Goal: Transaction & Acquisition: Book appointment/travel/reservation

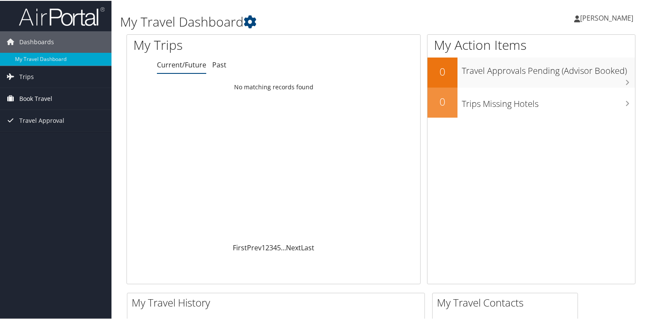
click at [51, 100] on span "Book Travel" at bounding box center [35, 97] width 33 height 21
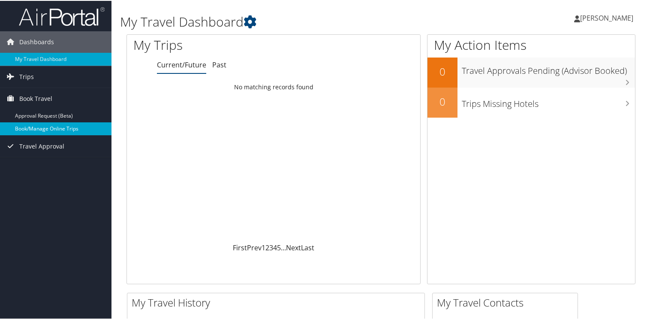
click at [50, 125] on link "Book/Manage Online Trips" at bounding box center [56, 127] width 112 height 13
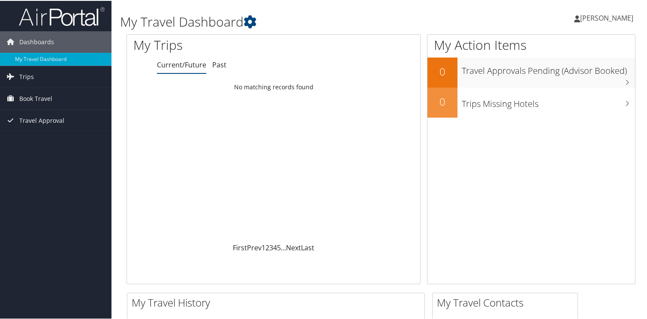
click at [595, 18] on span "[PERSON_NAME]" at bounding box center [606, 16] width 53 height 9
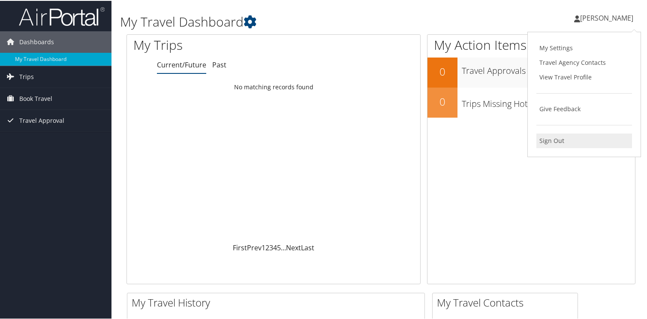
click at [577, 140] on link "Sign Out" at bounding box center [585, 140] width 96 height 15
